Goal: Task Accomplishment & Management: Complete application form

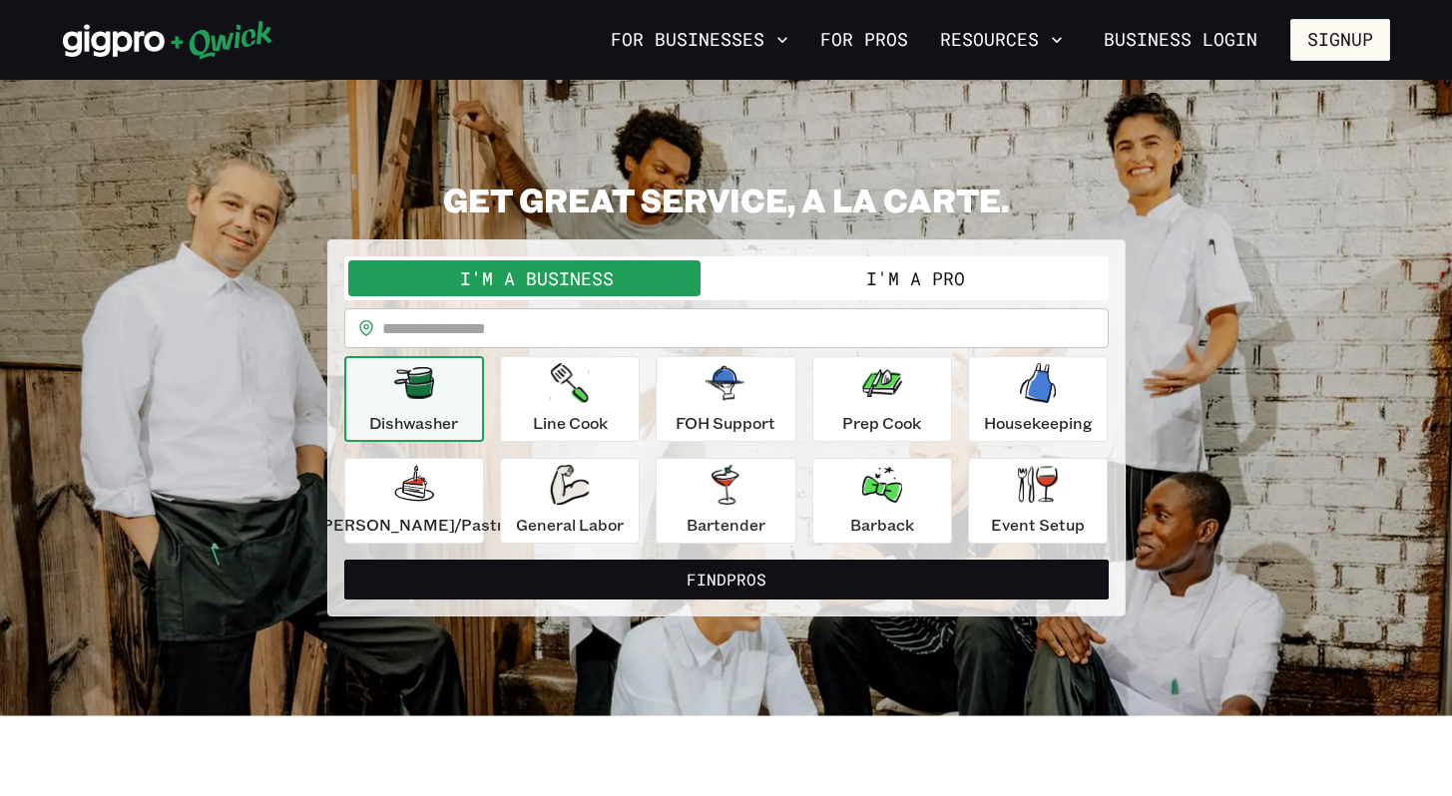
click at [946, 268] on button "I'm a Pro" at bounding box center [916, 279] width 378 height 36
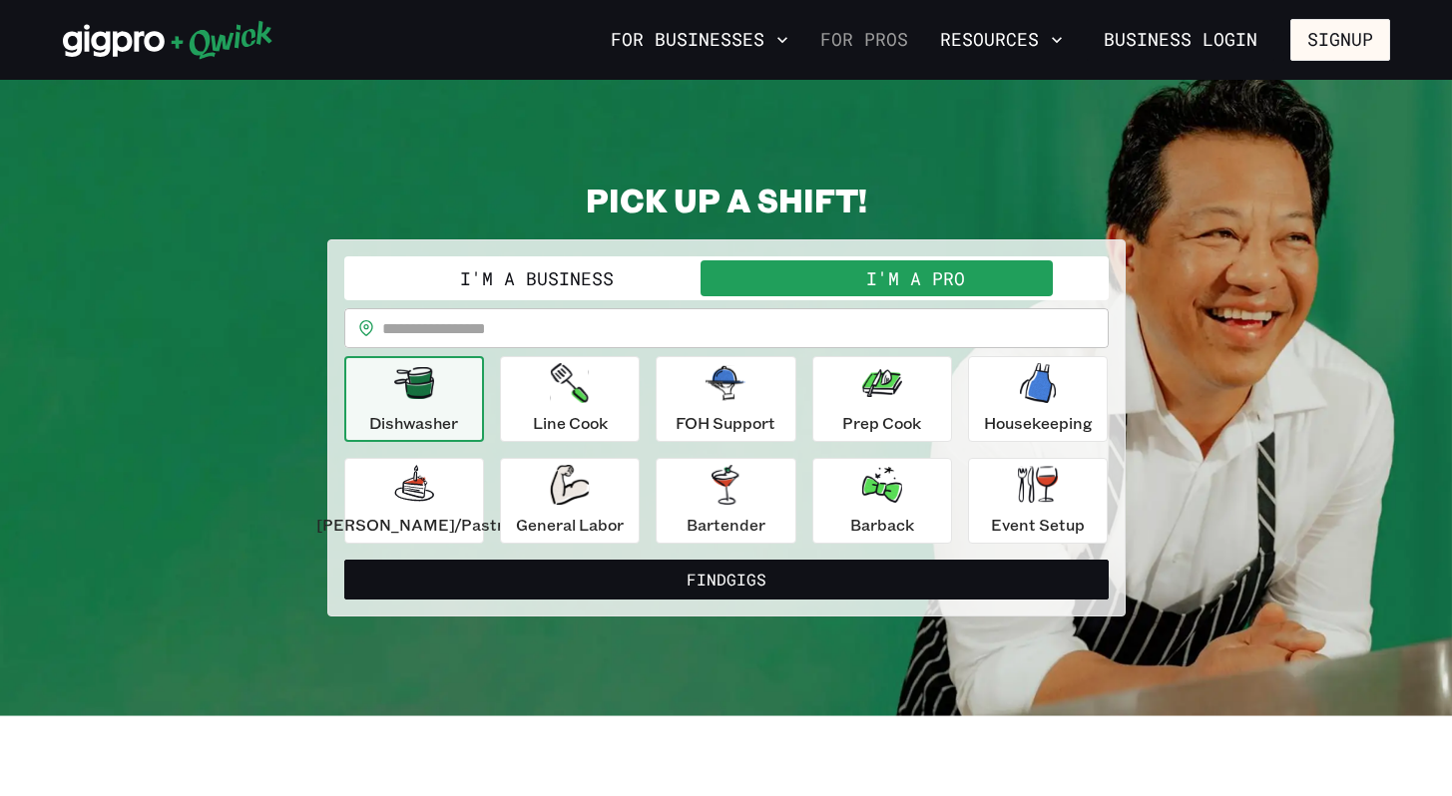
click at [860, 27] on link "For Pros" at bounding box center [864, 40] width 104 height 34
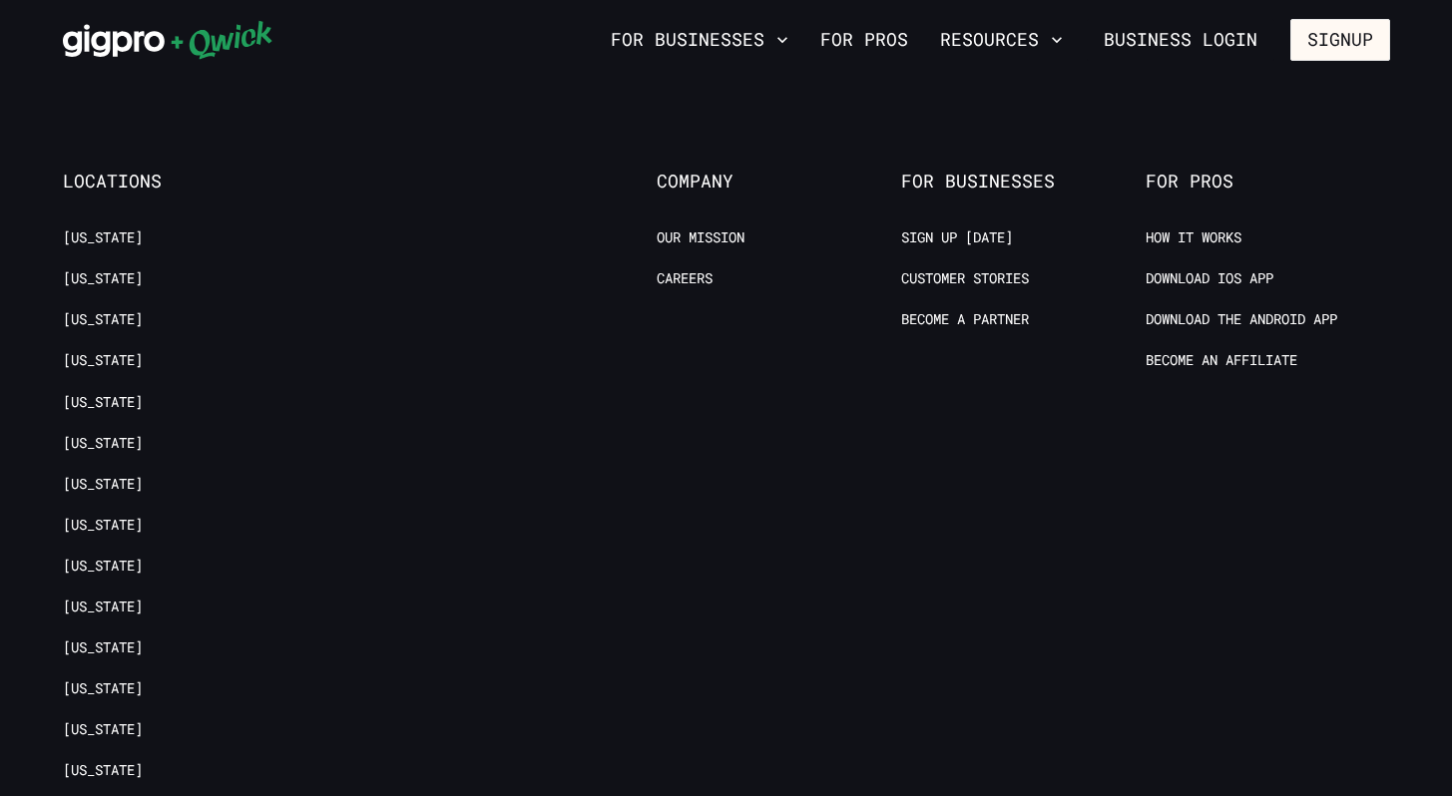
scroll to position [3949, 0]
click at [684, 268] on link "Careers" at bounding box center [685, 277] width 56 height 19
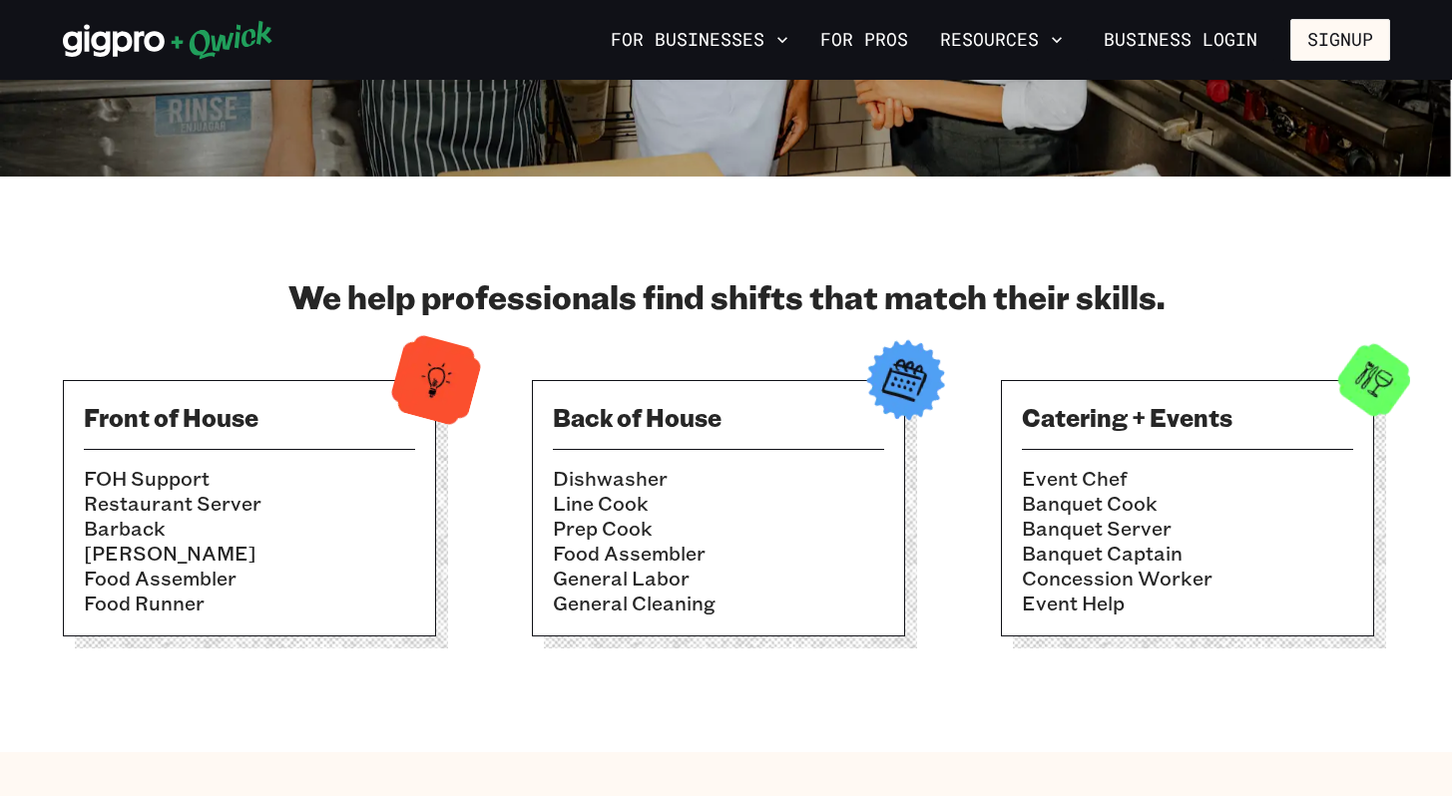
scroll to position [0, 0]
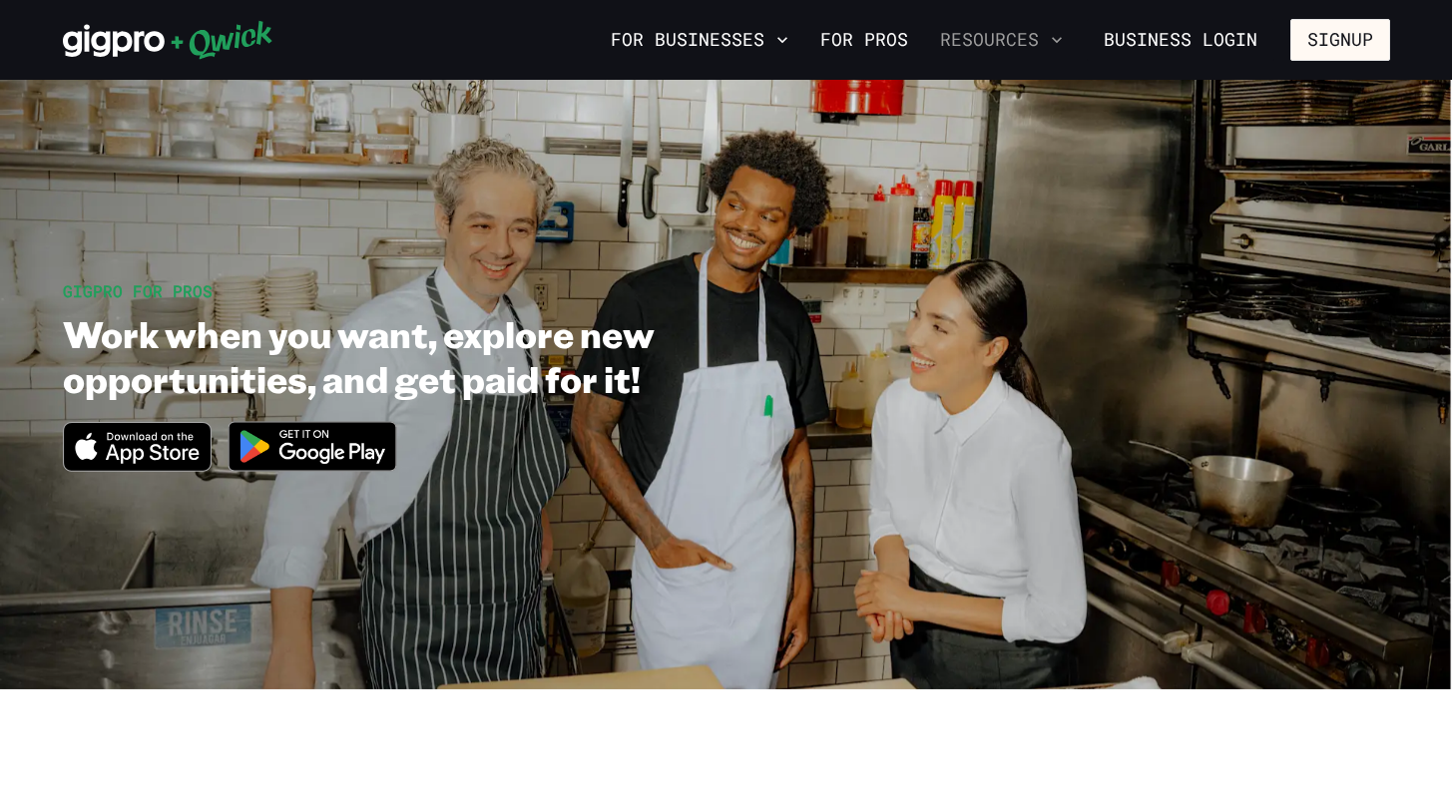
click at [961, 47] on button "Resources" at bounding box center [1001, 40] width 139 height 34
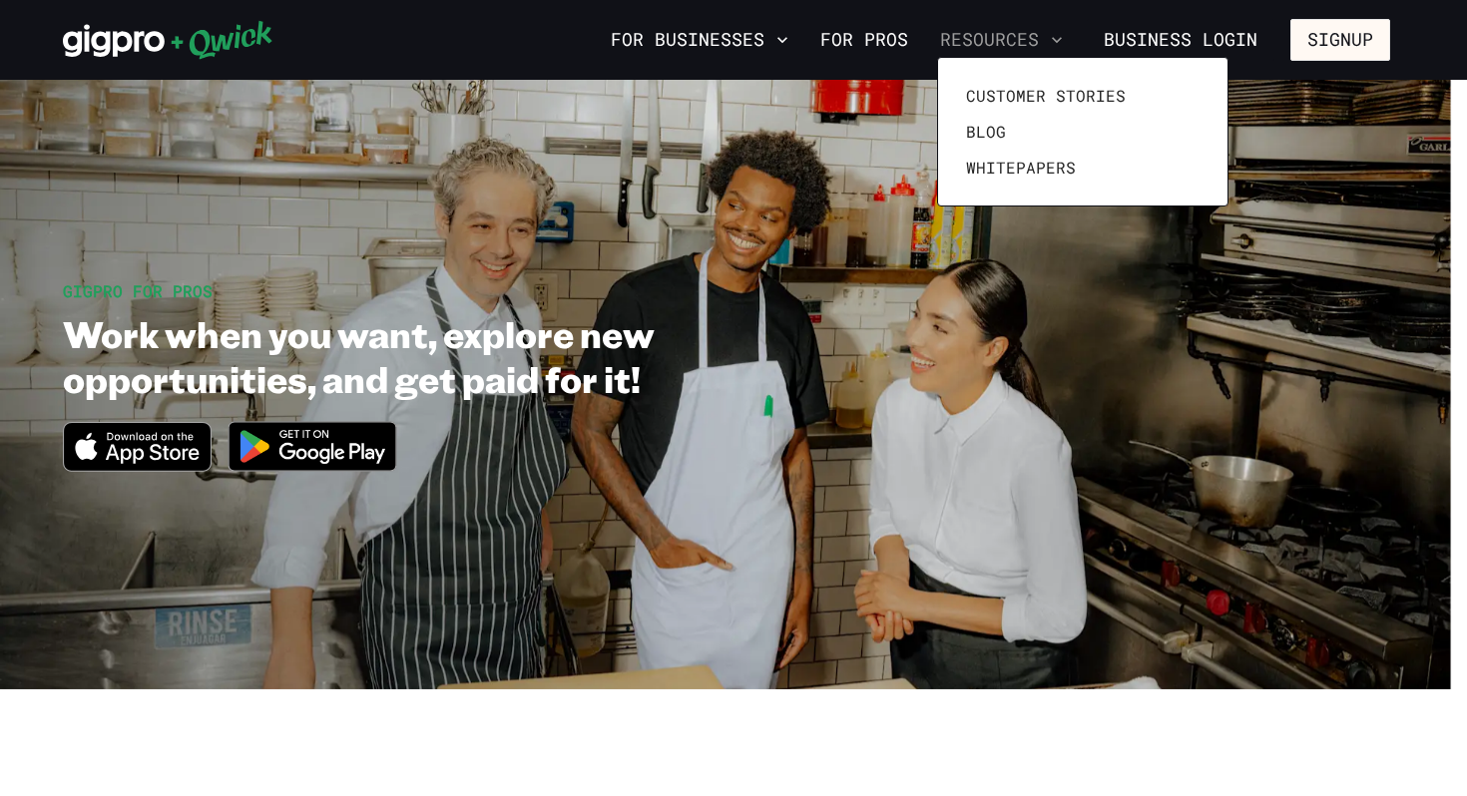
click at [961, 47] on div at bounding box center [733, 398] width 1467 height 796
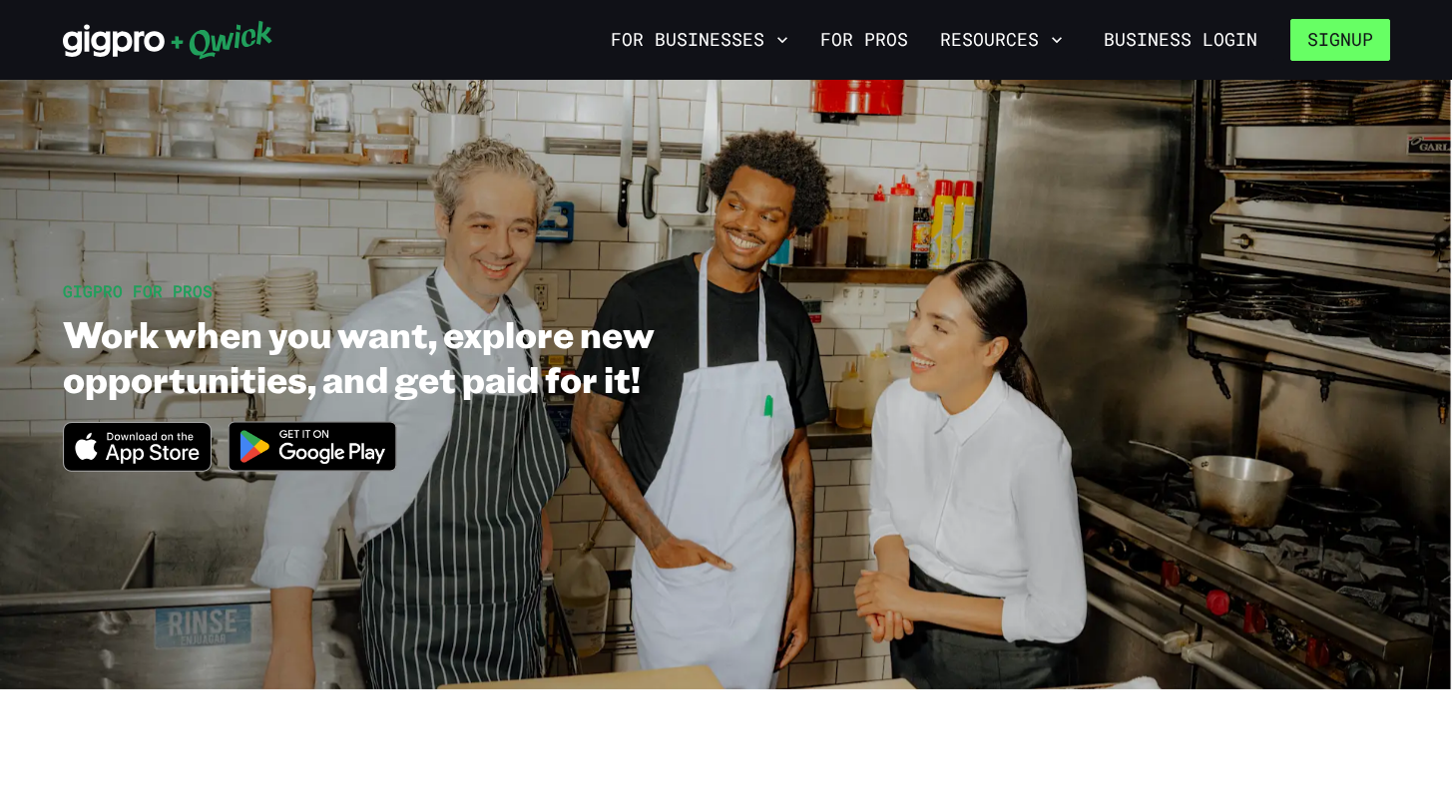
click at [1367, 45] on button "Signup" at bounding box center [1341, 40] width 100 height 42
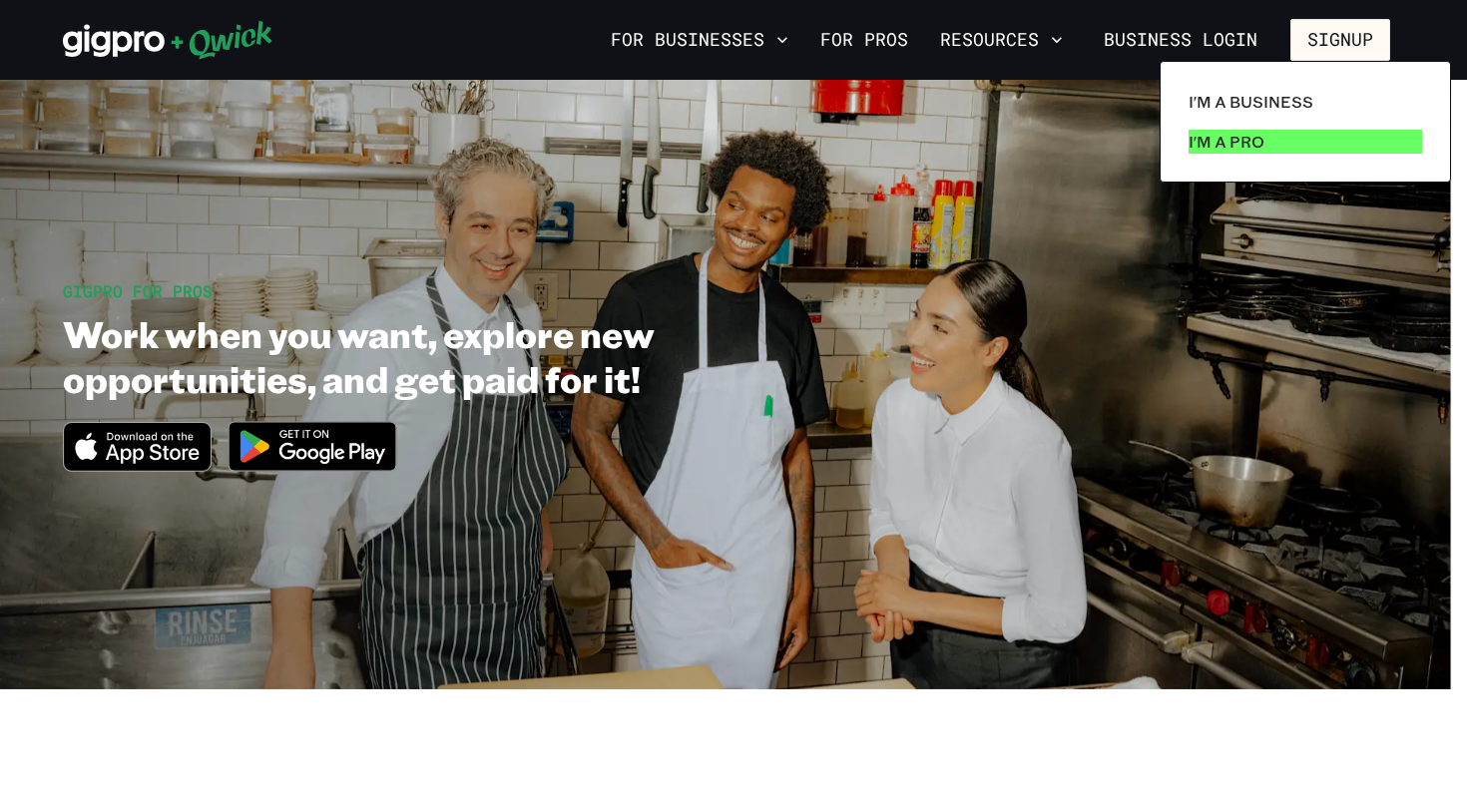
click at [1198, 143] on p "I'm a Pro" at bounding box center [1227, 142] width 76 height 24
click at [1247, 144] on p "I'm a Pro" at bounding box center [1227, 142] width 76 height 24
click at [1247, 142] on p "I'm a Pro" at bounding box center [1227, 142] width 76 height 24
click at [1222, 148] on p "I'm a Pro" at bounding box center [1227, 142] width 76 height 24
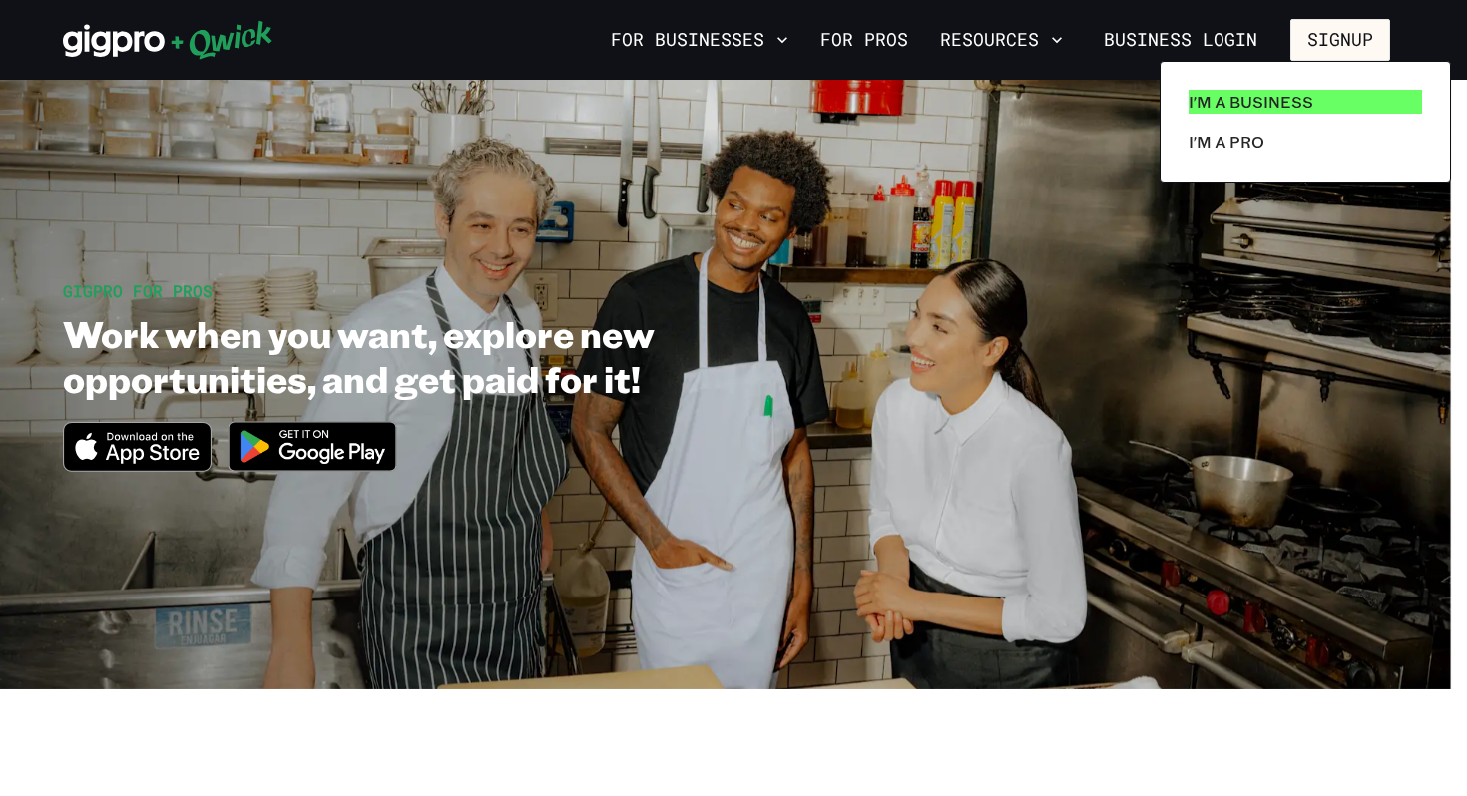
click at [1242, 115] on link "I'm a Business" at bounding box center [1306, 102] width 250 height 40
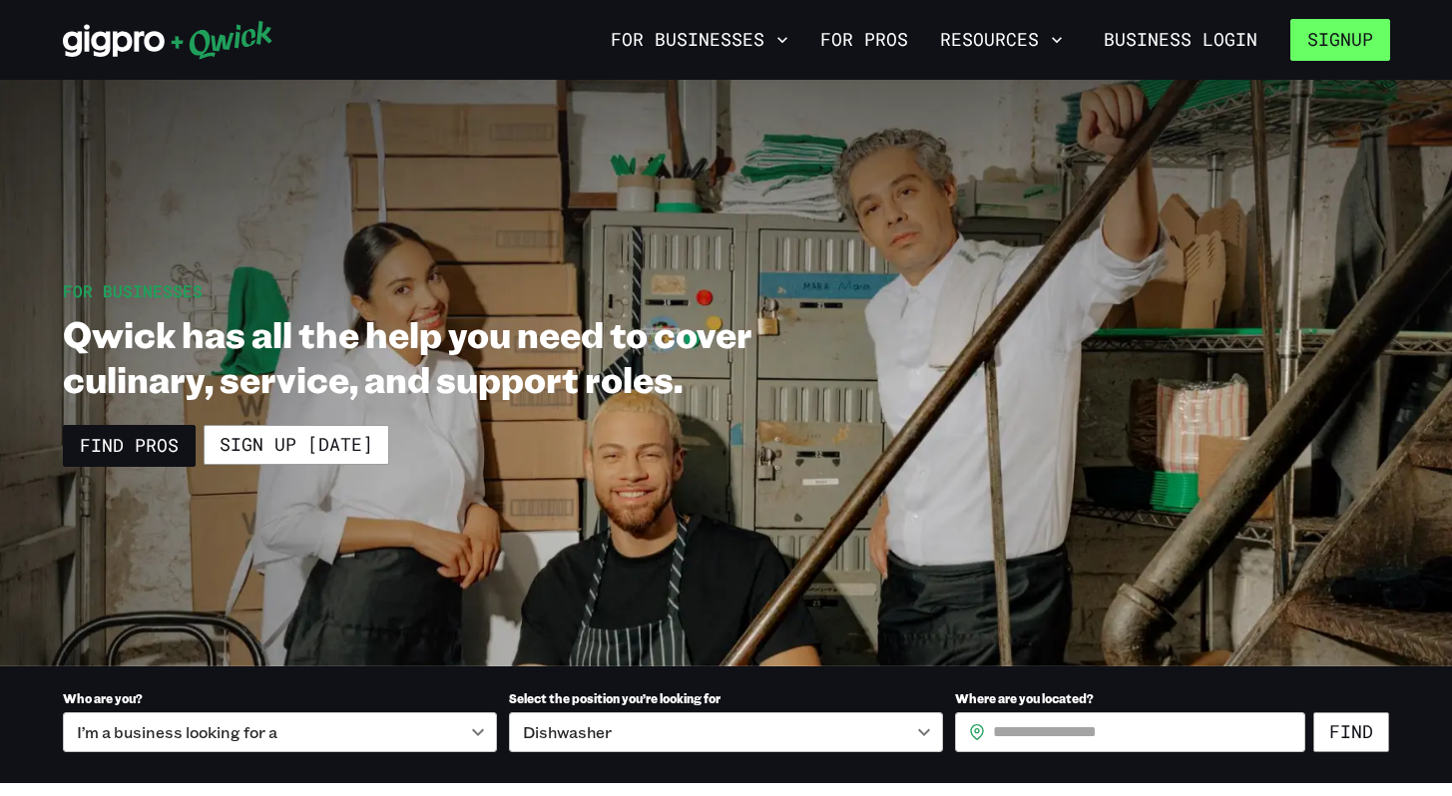
click at [1310, 60] on button "Signup" at bounding box center [1341, 40] width 100 height 42
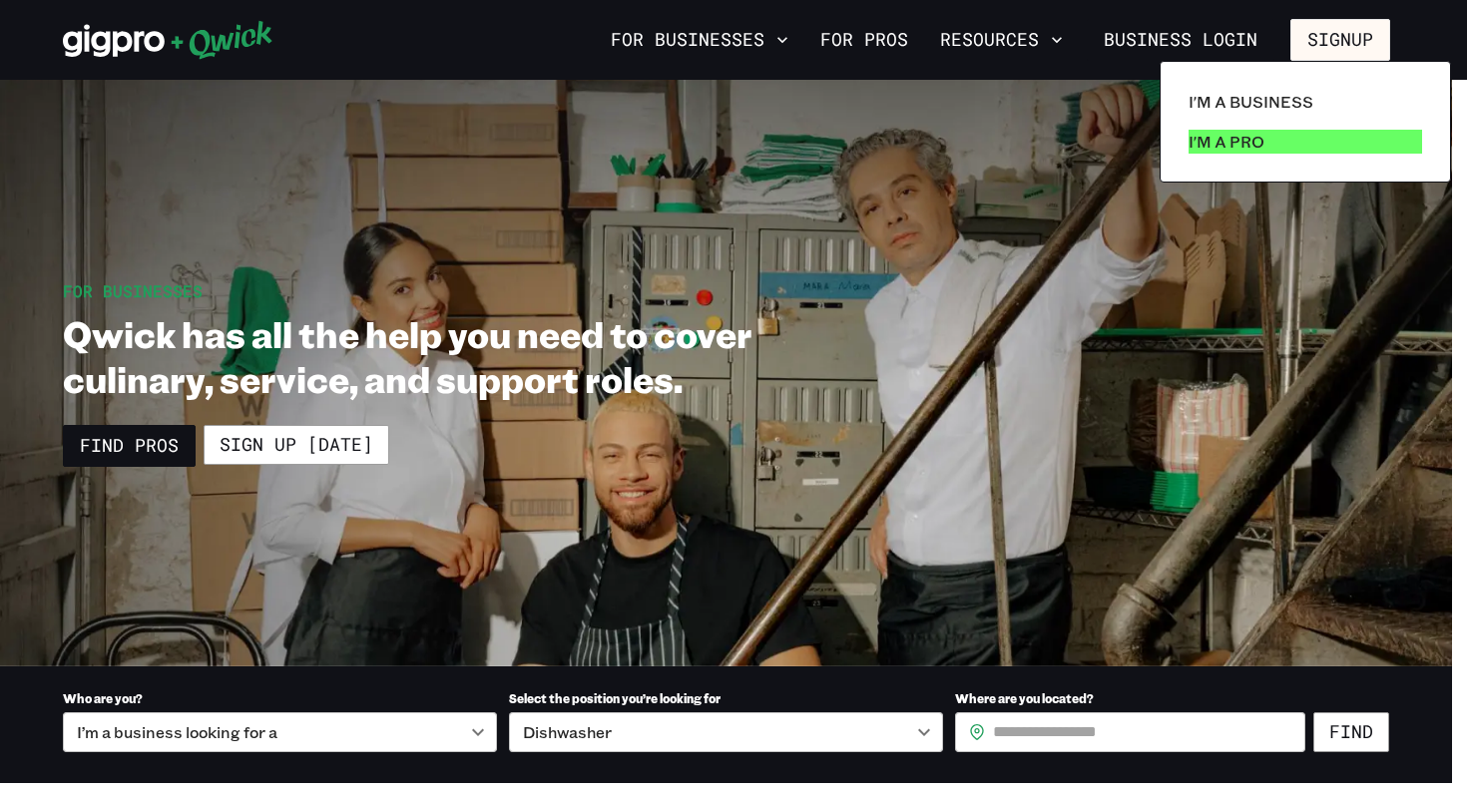
click at [1277, 154] on link "I'm a Pro" at bounding box center [1306, 142] width 250 height 40
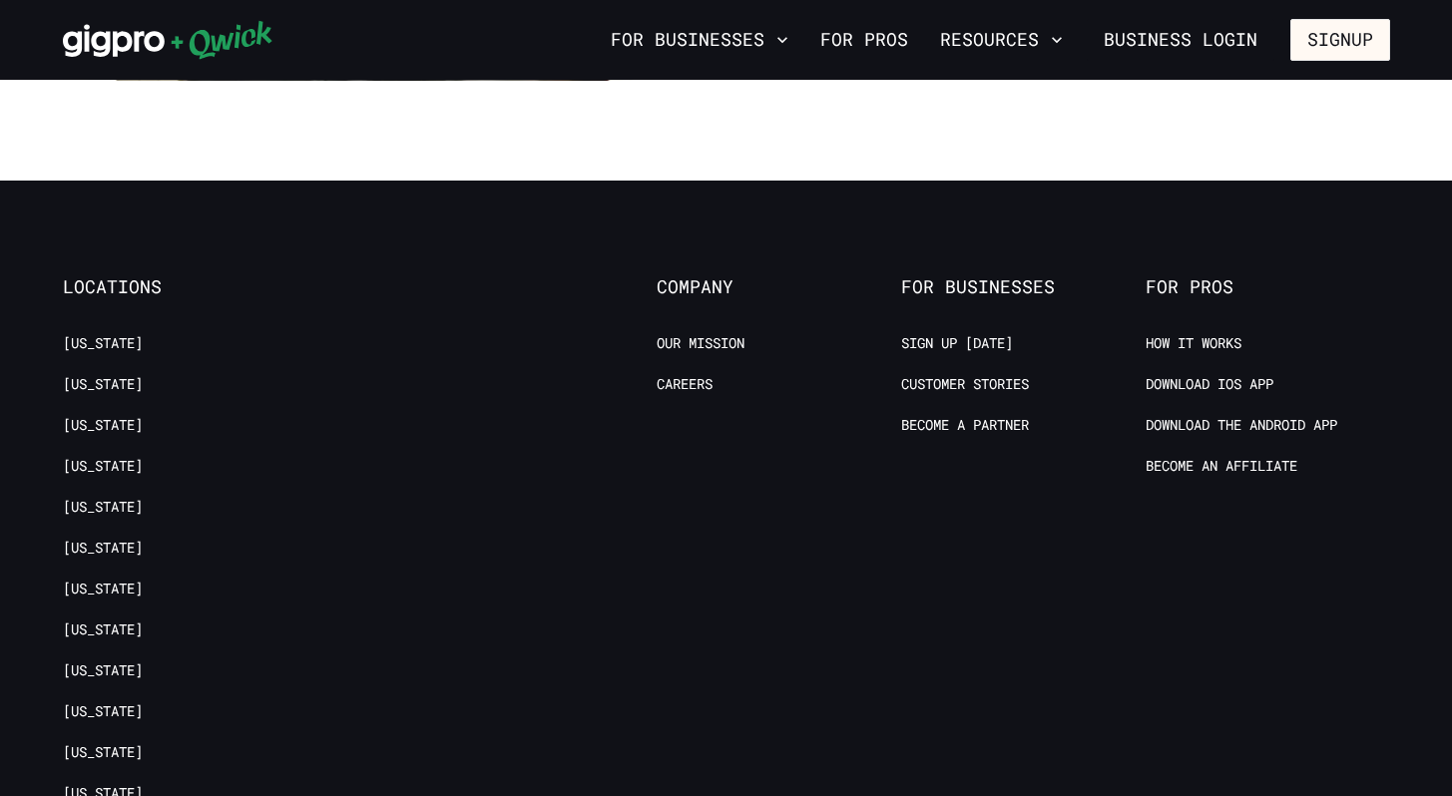
scroll to position [3856, 0]
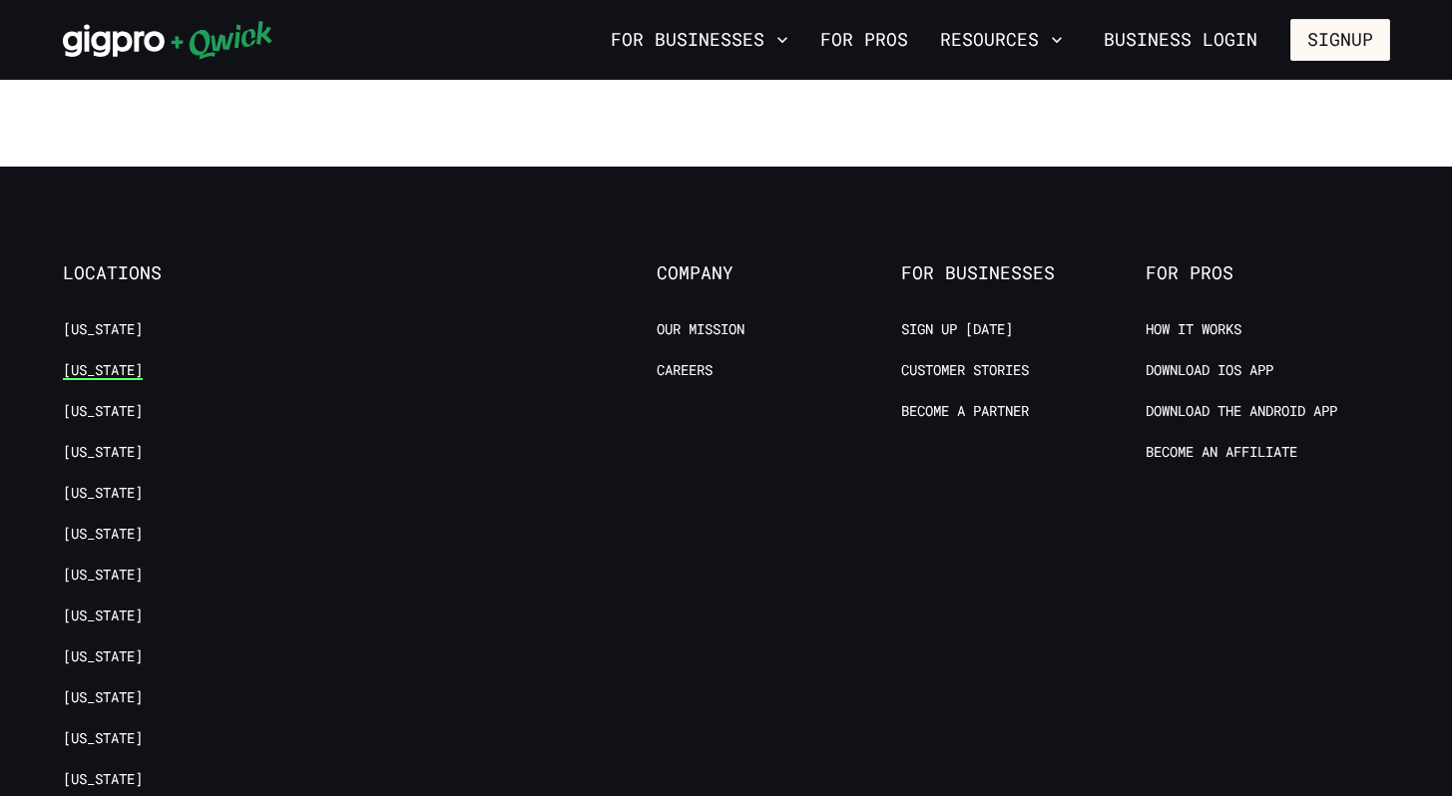
click at [132, 361] on link "[US_STATE]" at bounding box center [103, 370] width 80 height 19
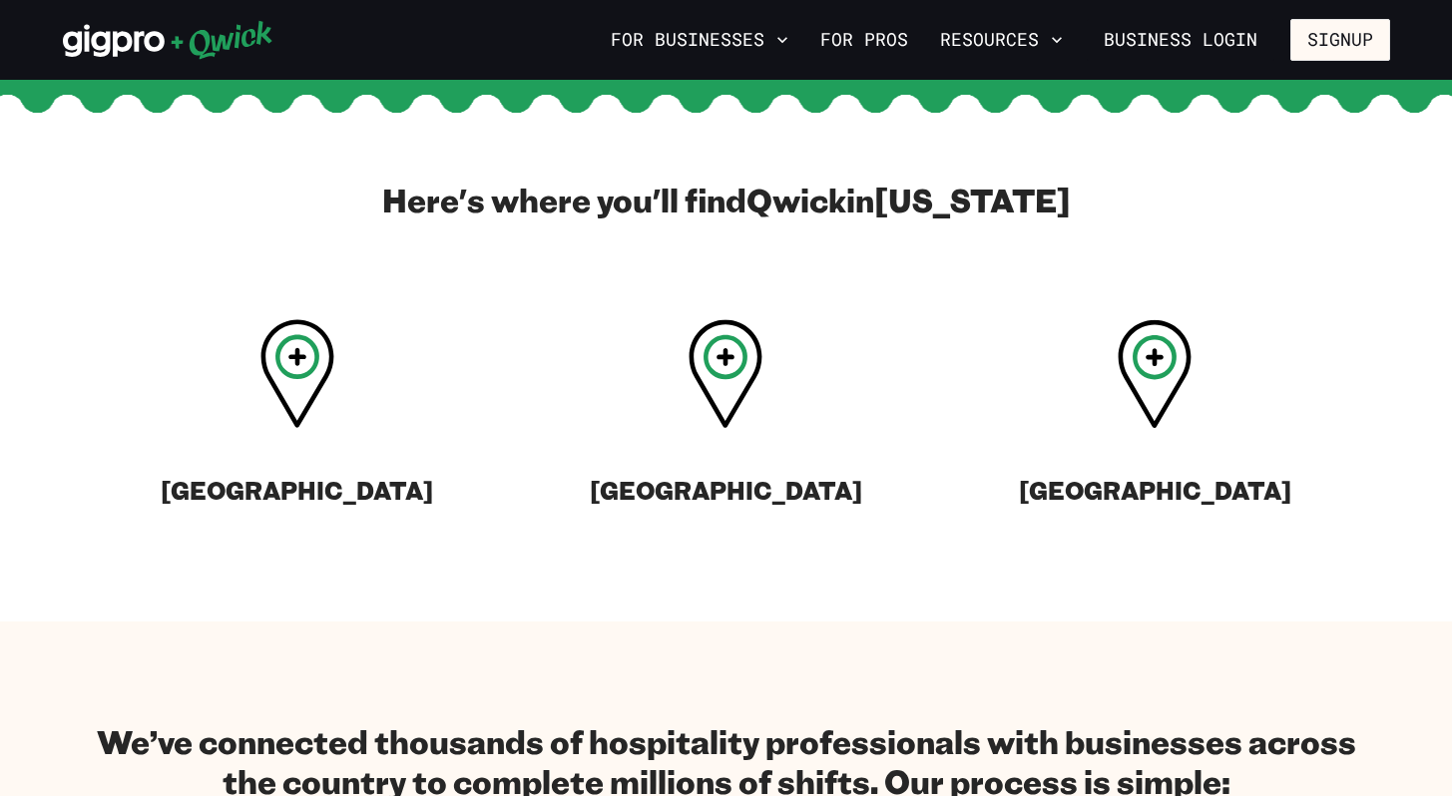
scroll to position [658, 0]
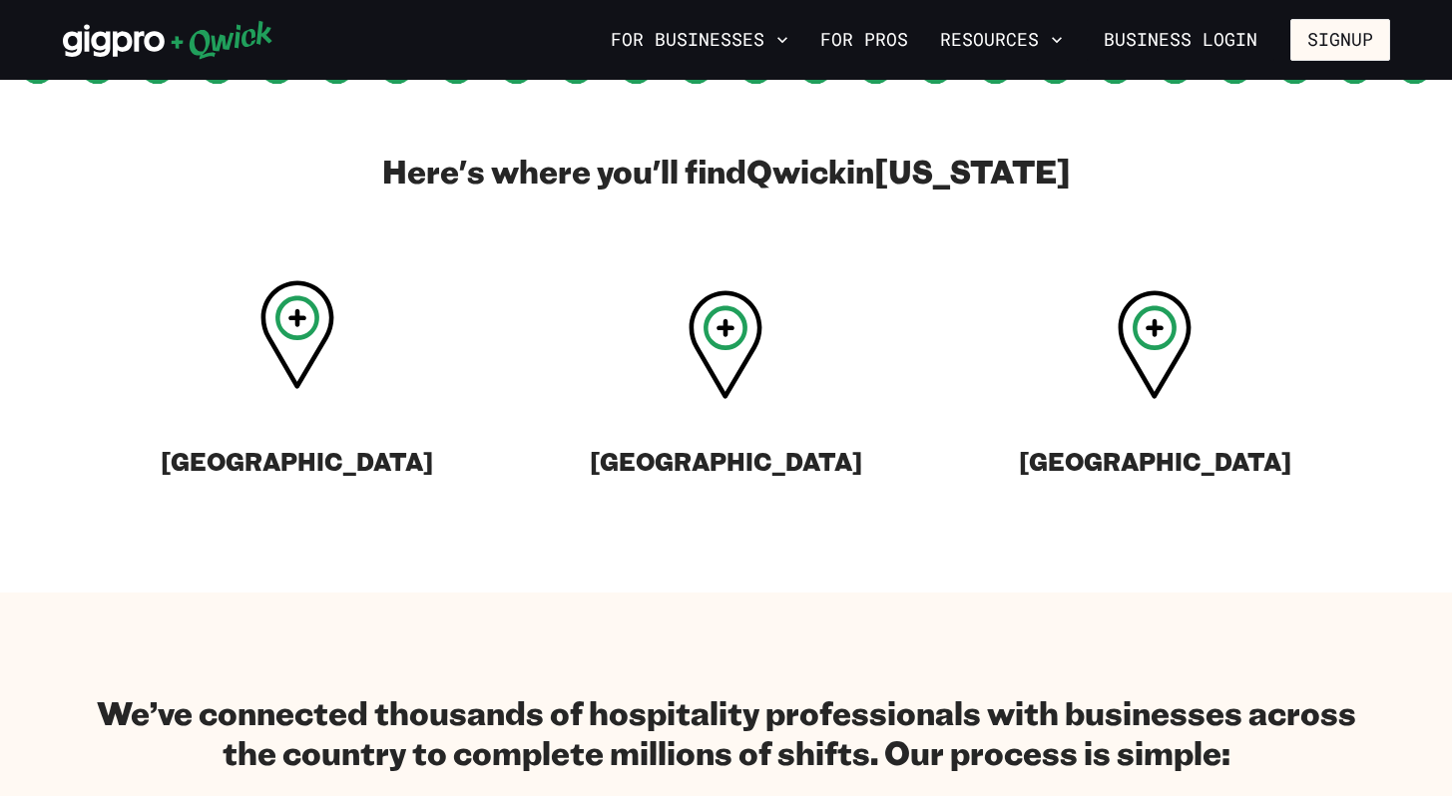
click at [306, 391] on div at bounding box center [298, 337] width 74 height 115
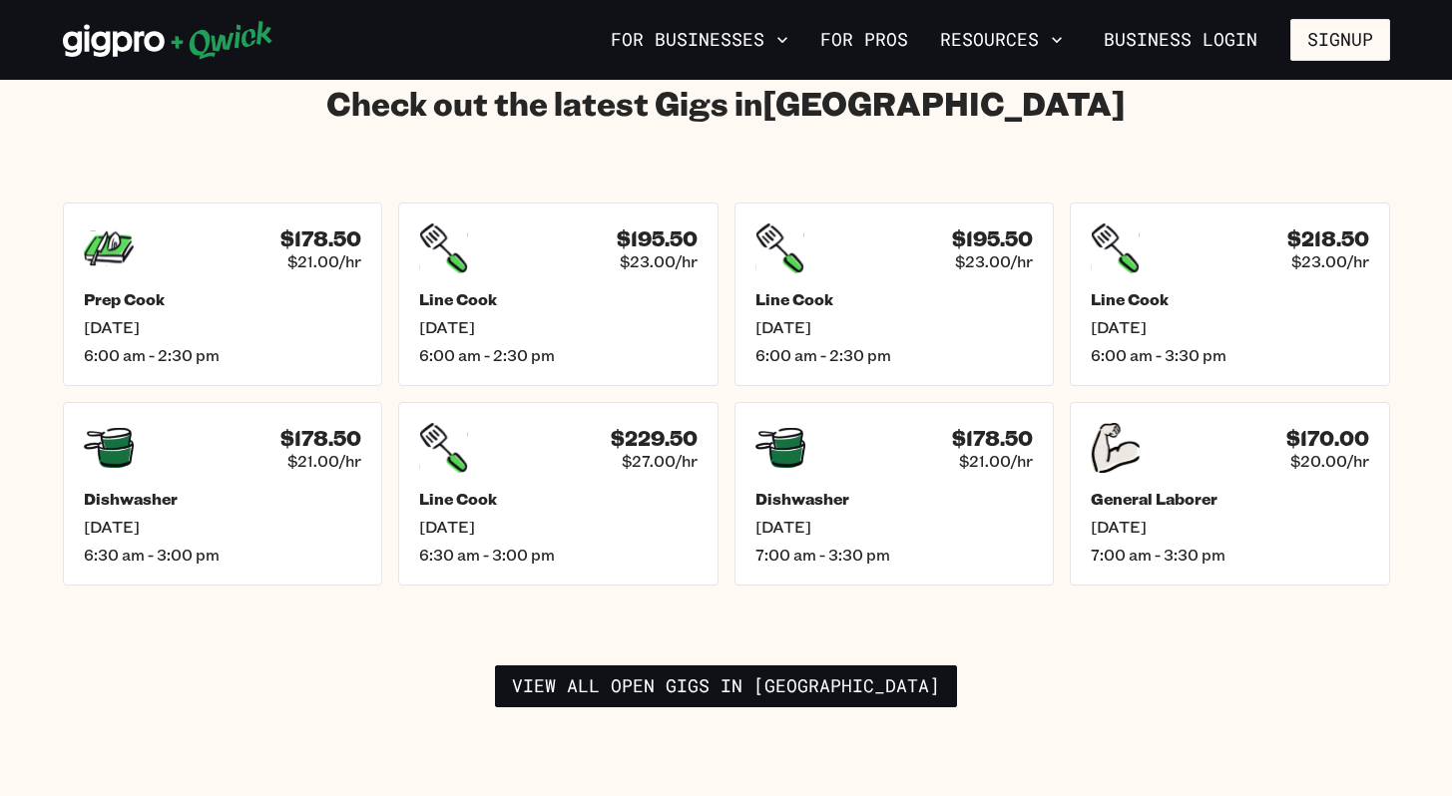
scroll to position [2824, 0]
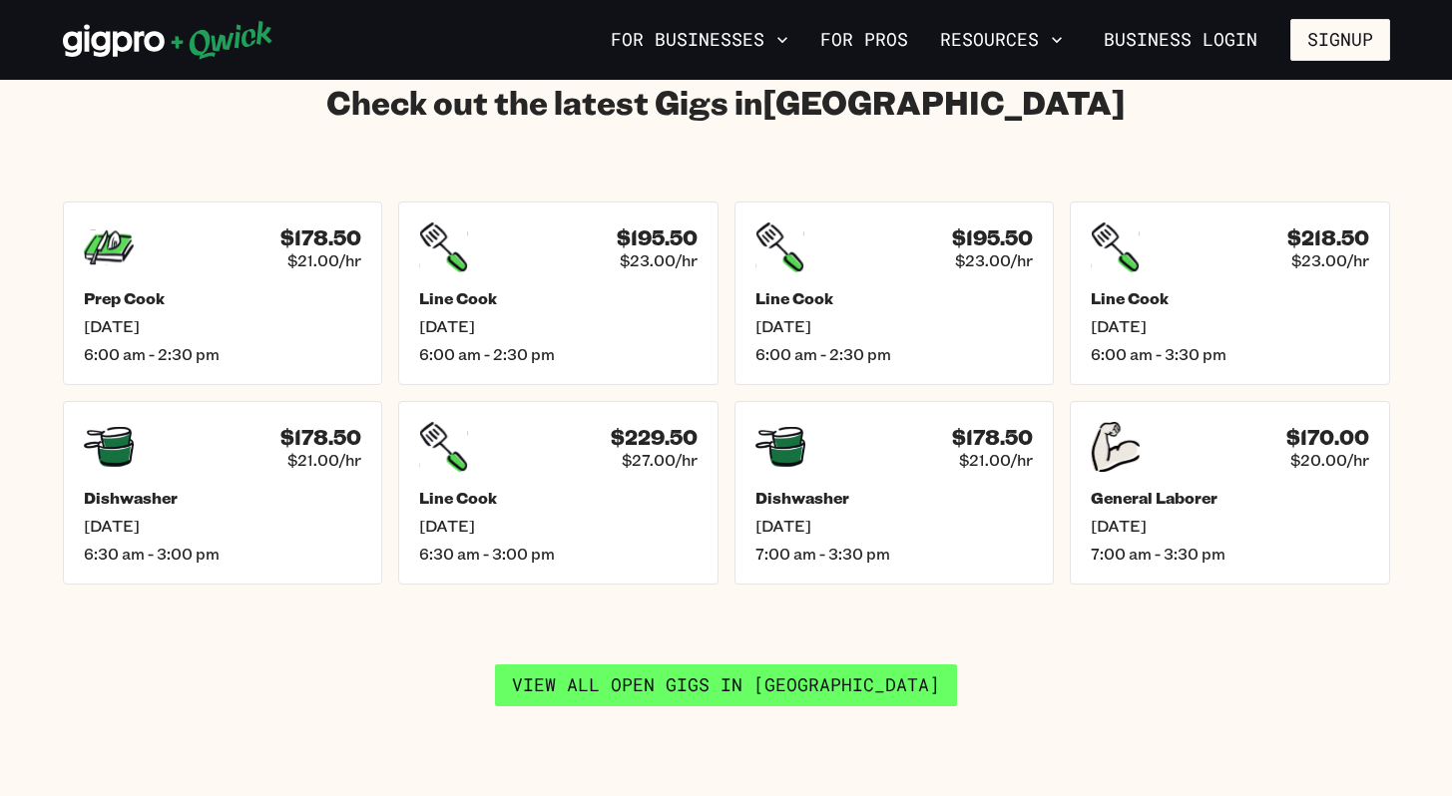
click at [636, 665] on link "View all open gigs in [GEOGRAPHIC_DATA]" at bounding box center [726, 686] width 462 height 42
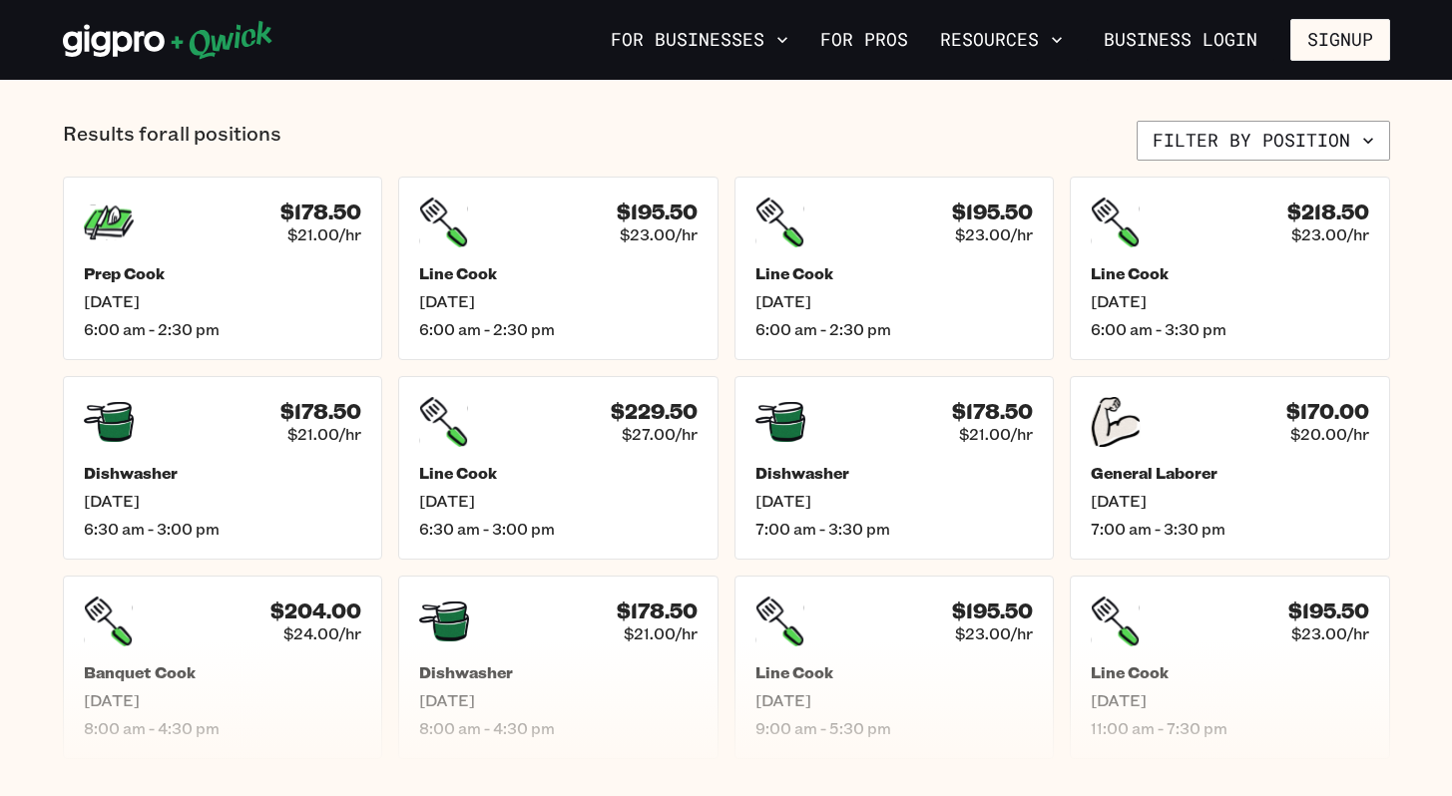
scroll to position [802, 0]
